Goal: Find specific page/section: Find specific page/section

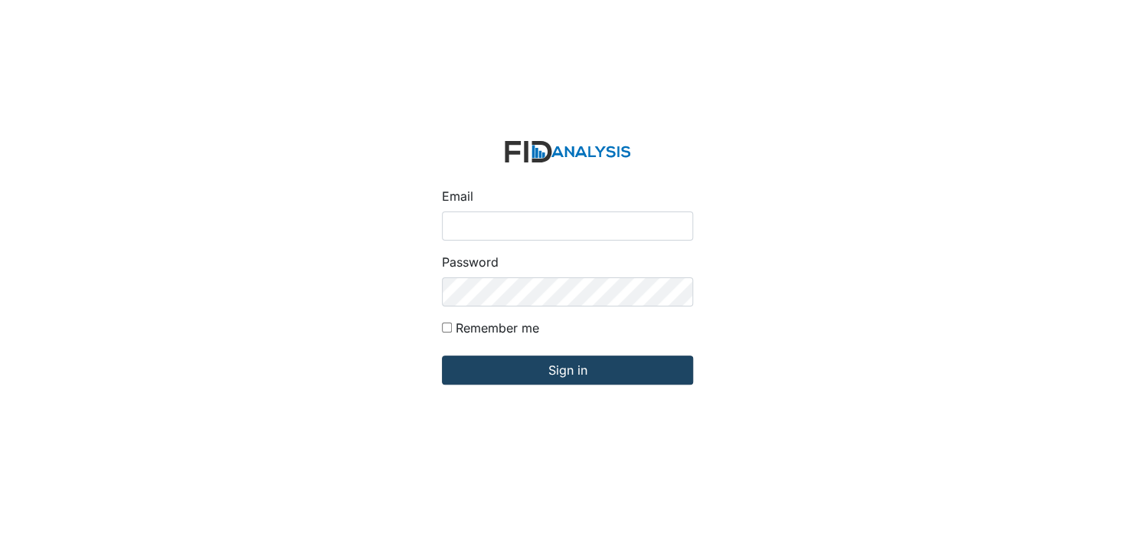
type input "[EMAIL_ADDRESS][DOMAIN_NAME]"
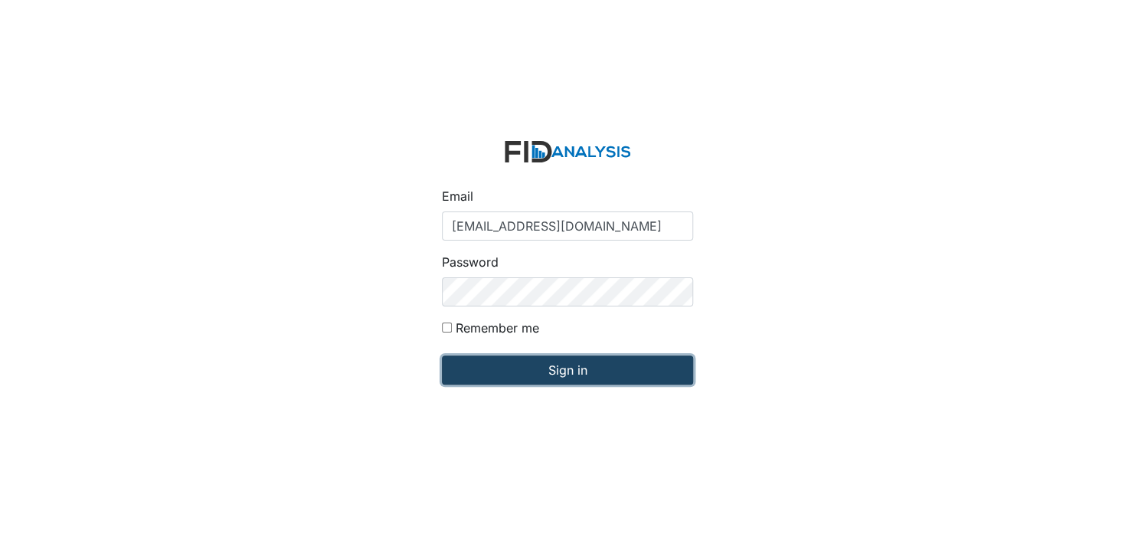
click at [565, 374] on input "Sign in" at bounding box center [567, 369] width 251 height 29
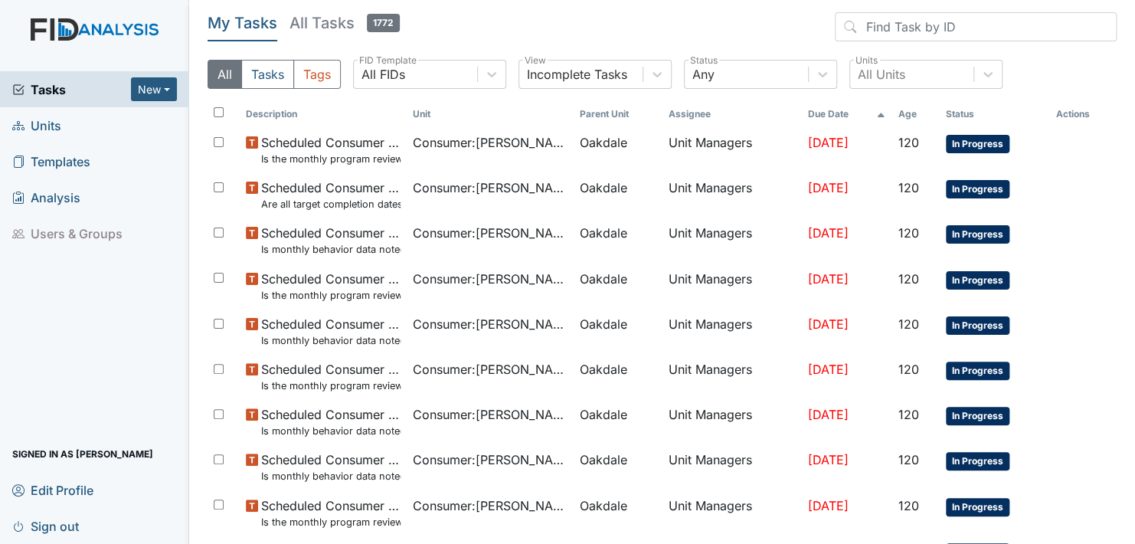
click at [42, 125] on span "Units" at bounding box center [36, 125] width 49 height 24
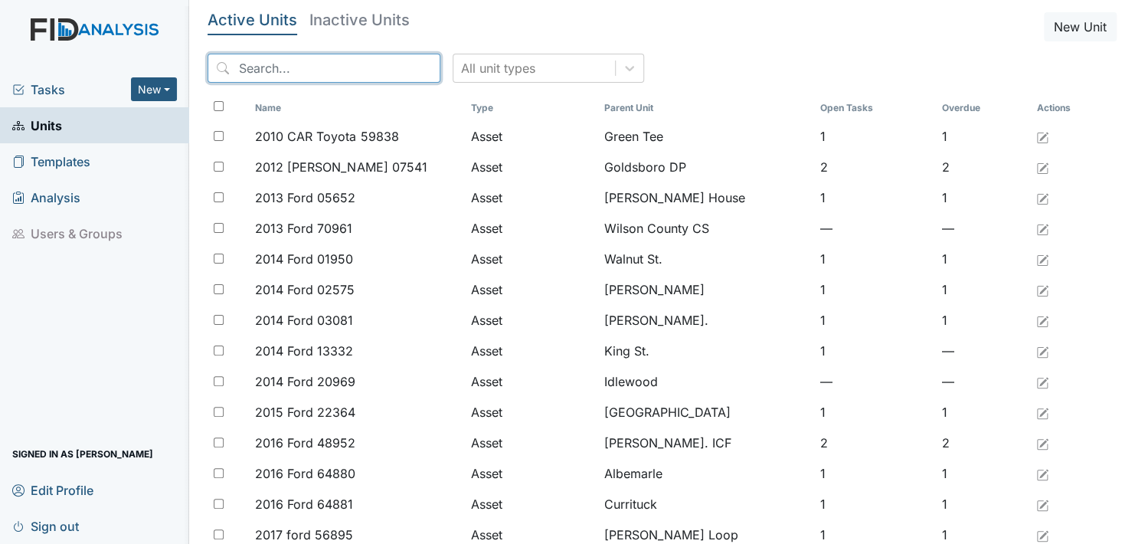
click at [335, 66] on input "search" at bounding box center [323, 68] width 233 height 29
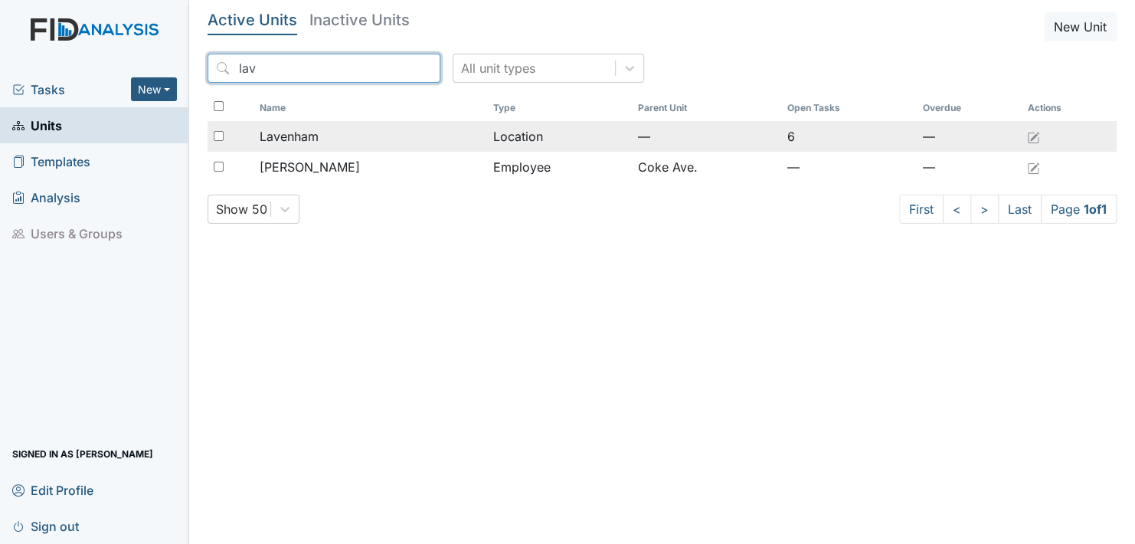
type input "lav"
click at [288, 129] on span "Lavenham" at bounding box center [289, 136] width 59 height 18
